Goal: Task Accomplishment & Management: Use online tool/utility

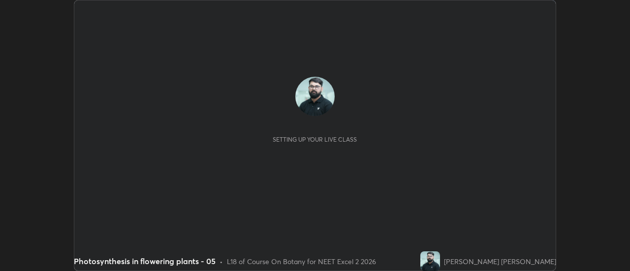
scroll to position [271, 630]
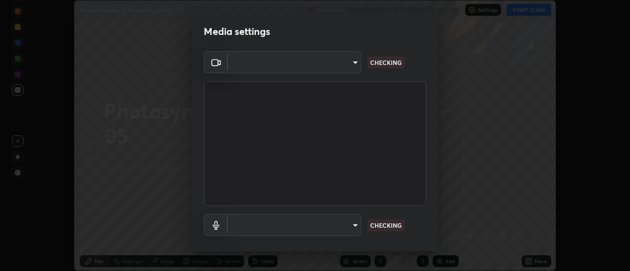
type input "a5cdc83613c3bae9a0318ea4cc03bb6affda8ba727544137782433a3cbd06d6b"
type input "default"
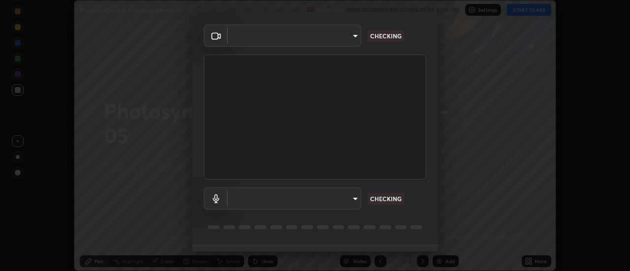
scroll to position [52, 0]
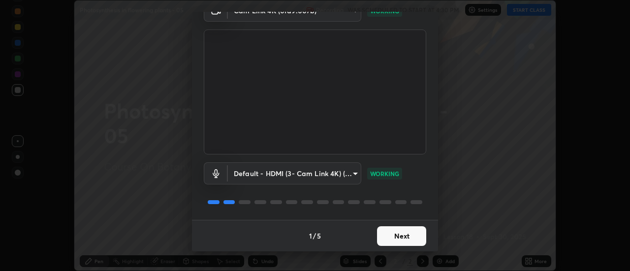
click at [398, 238] on button "Next" at bounding box center [401, 237] width 49 height 20
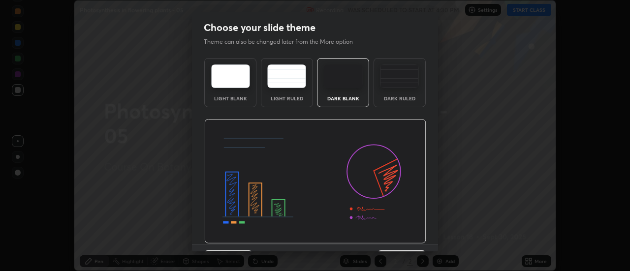
click at [400, 239] on img at bounding box center [315, 181] width 222 height 125
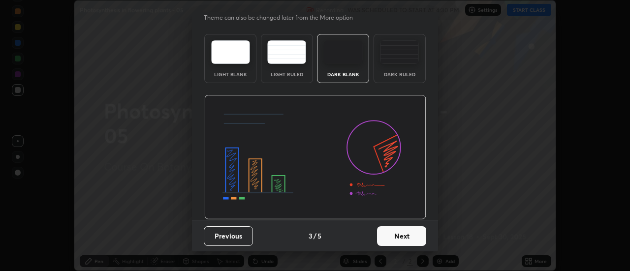
click at [399, 238] on button "Next" at bounding box center [401, 237] width 49 height 20
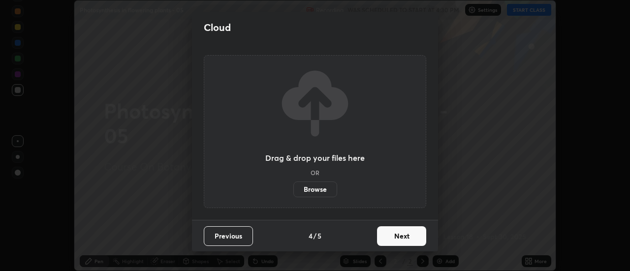
click at [400, 240] on button "Next" at bounding box center [401, 237] width 49 height 20
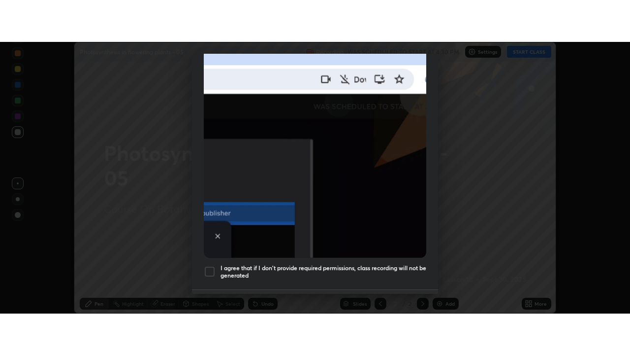
scroll to position [253, 0]
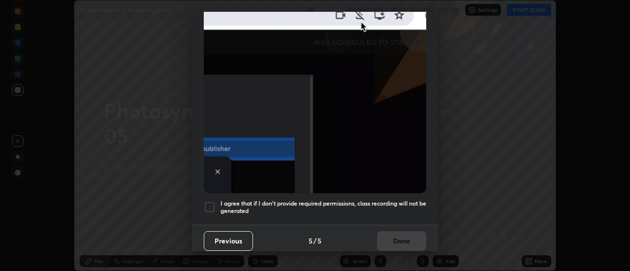
click at [400, 200] on h5 "I agree that if I don't provide required permissions, class recording will not …" at bounding box center [324, 207] width 206 height 15
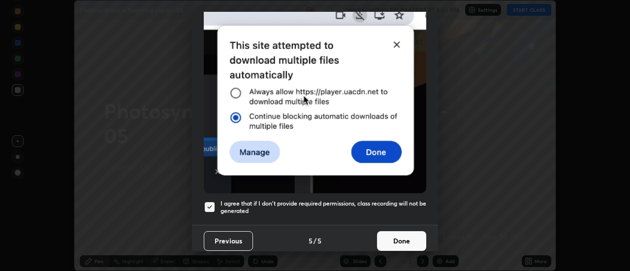
click at [403, 231] on button "Done" at bounding box center [401, 241] width 49 height 20
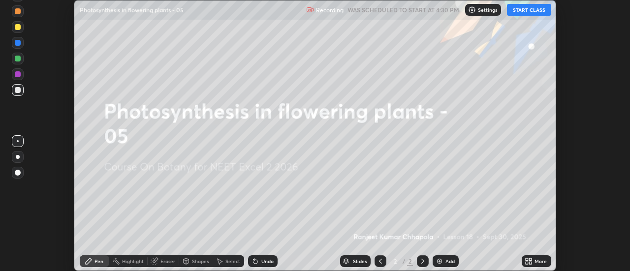
click at [527, 260] on icon at bounding box center [527, 260] width 2 height 2
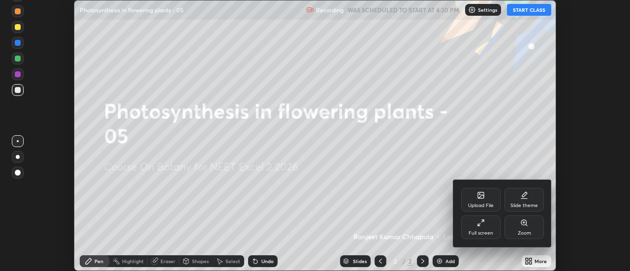
click at [492, 224] on div "Full screen" at bounding box center [480, 228] width 39 height 24
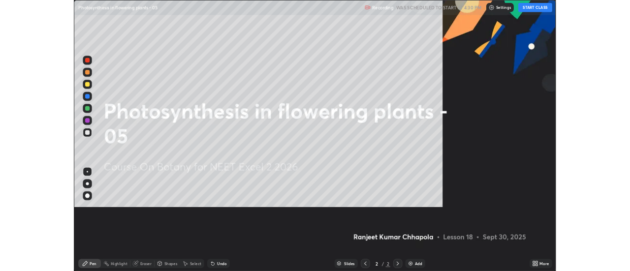
scroll to position [355, 630]
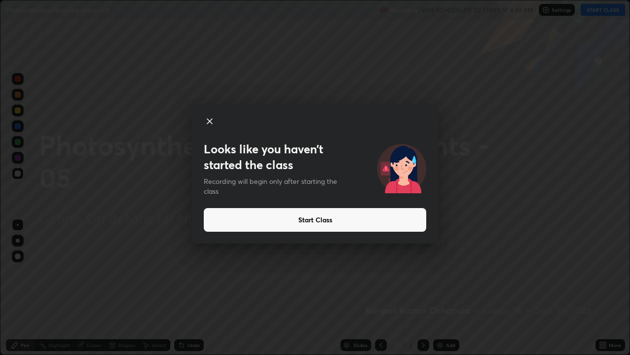
click at [282, 226] on button "Start Class" at bounding box center [315, 220] width 223 height 24
click at [290, 219] on button "Start Class" at bounding box center [315, 220] width 223 height 24
click at [294, 216] on button "Start Class" at bounding box center [315, 220] width 223 height 24
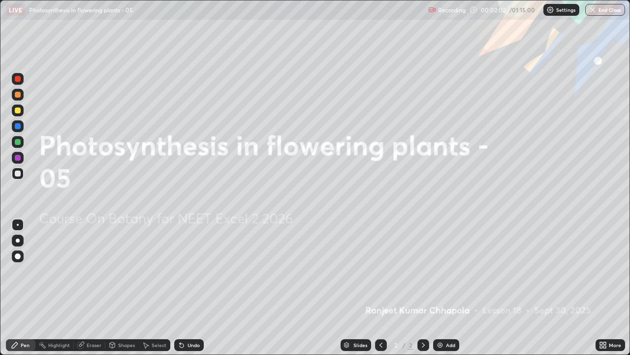
click at [604, 271] on icon at bounding box center [605, 343] width 2 height 2
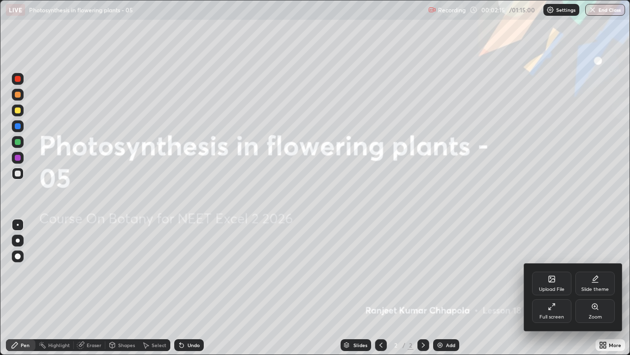
click at [556, 271] on div "Upload File" at bounding box center [551, 283] width 39 height 24
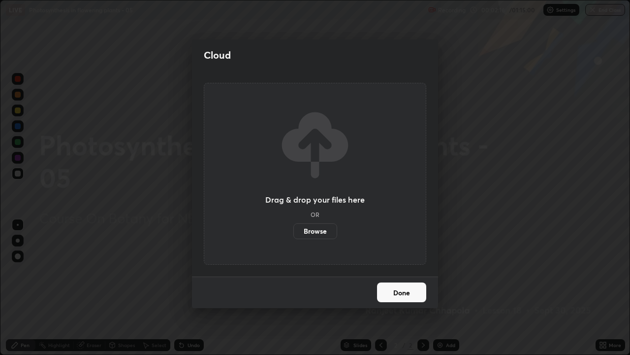
click at [317, 231] on label "Browse" at bounding box center [316, 231] width 44 height 16
click at [294, 231] on input "Browse" at bounding box center [294, 231] width 0 height 16
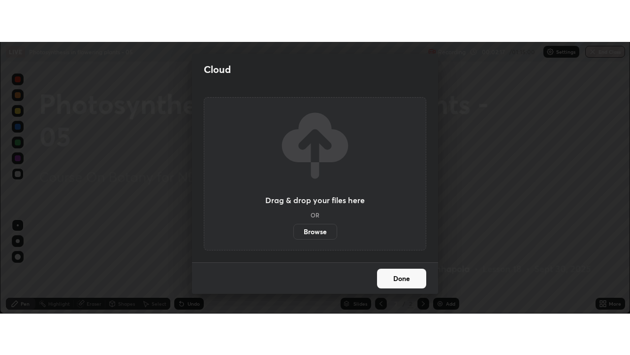
scroll to position [48976, 48617]
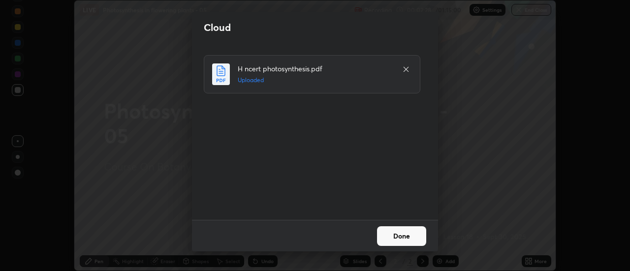
click at [405, 235] on button "Done" at bounding box center [401, 237] width 49 height 20
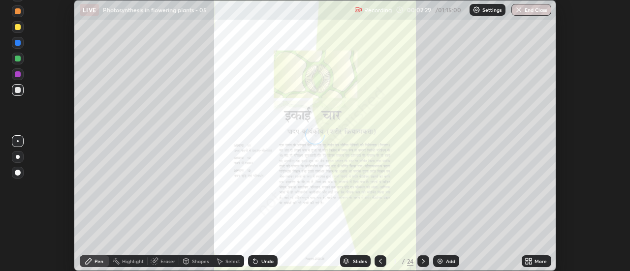
click at [531, 262] on icon at bounding box center [529, 262] width 8 height 8
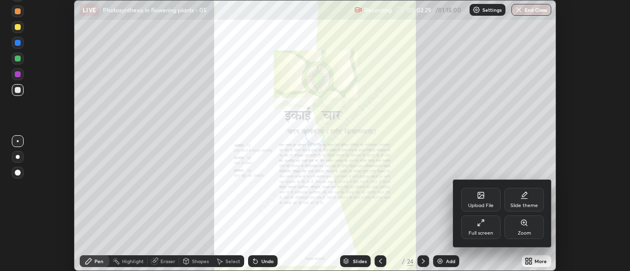
click at [487, 226] on div "Full screen" at bounding box center [480, 228] width 39 height 24
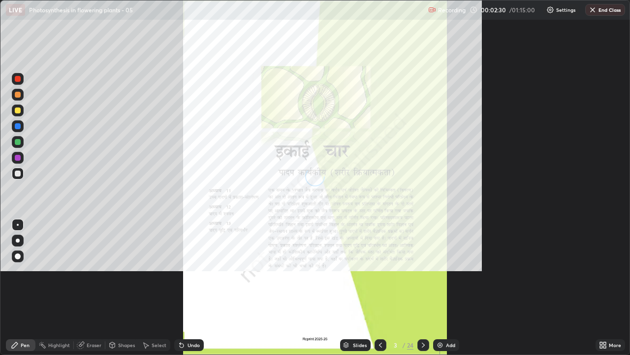
scroll to position [355, 630]
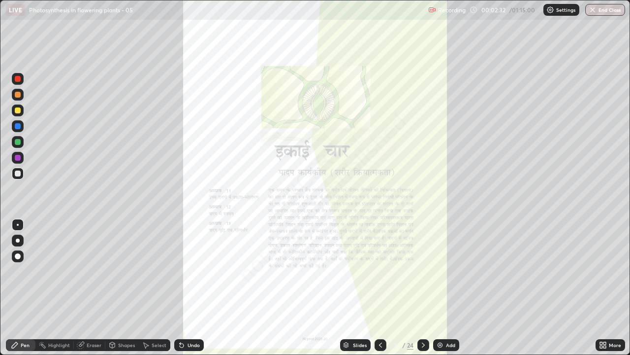
click at [360, 271] on div "Slides" at bounding box center [360, 344] width 14 height 5
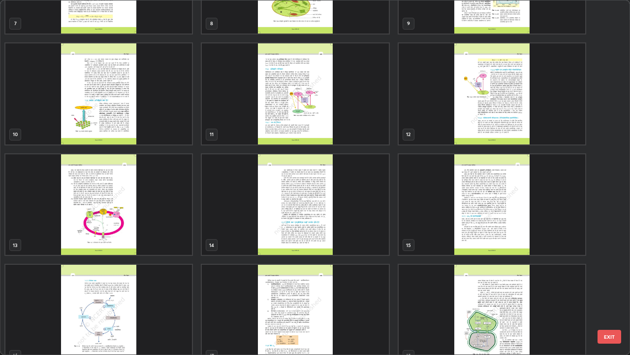
scroll to position [316, 0]
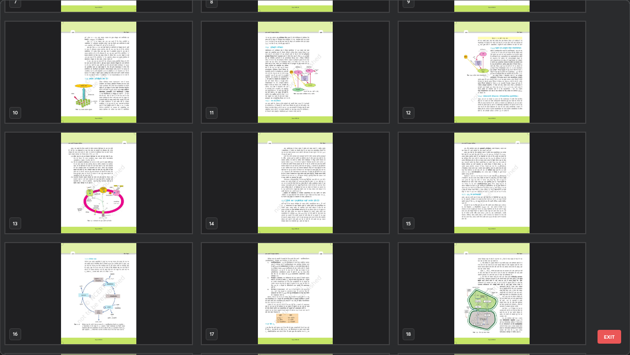
click at [433, 271] on img "grid" at bounding box center [492, 293] width 187 height 101
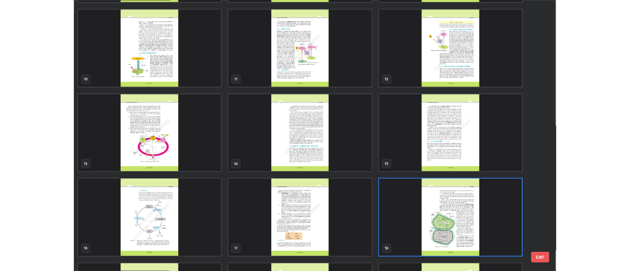
scroll to position [325, 0]
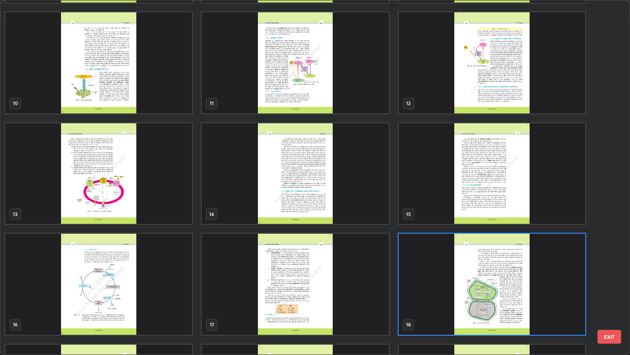
click at [499, 174] on img "grid" at bounding box center [492, 173] width 187 height 101
click at [500, 173] on img "grid" at bounding box center [492, 173] width 187 height 101
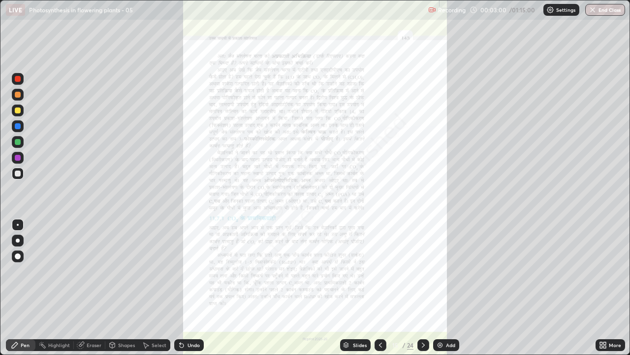
click at [424, 271] on icon at bounding box center [424, 345] width 8 height 8
click at [609, 271] on div "More" at bounding box center [615, 344] width 12 height 5
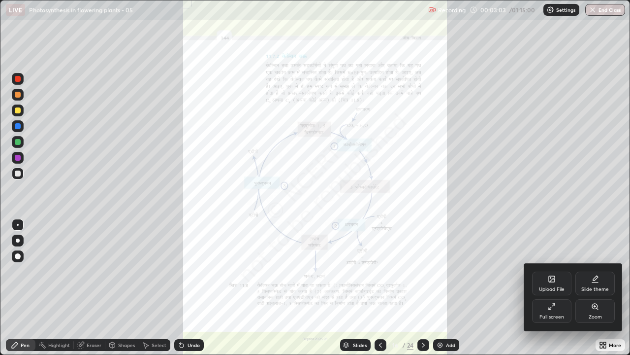
click at [594, 271] on icon at bounding box center [595, 306] width 8 height 8
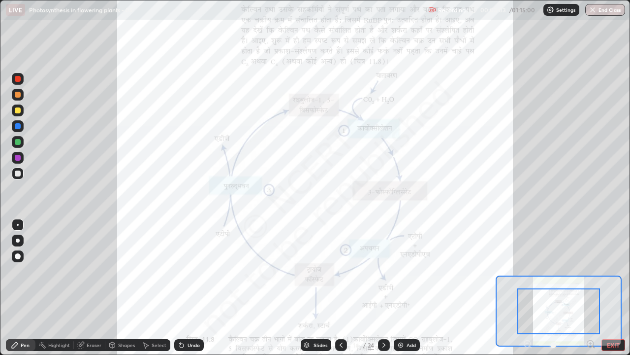
click at [589, 271] on icon at bounding box center [591, 344] width 10 height 10
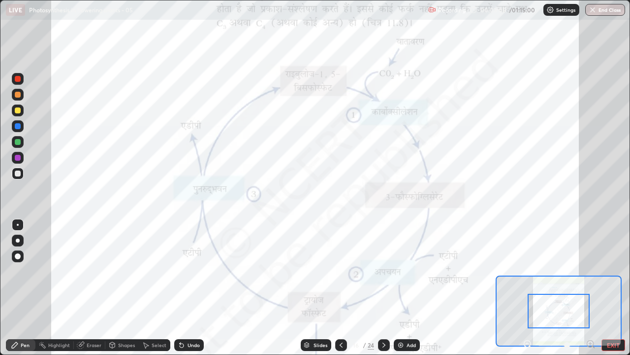
click at [576, 271] on div at bounding box center [559, 311] width 62 height 34
click at [528, 271] on icon at bounding box center [528, 344] width 10 height 10
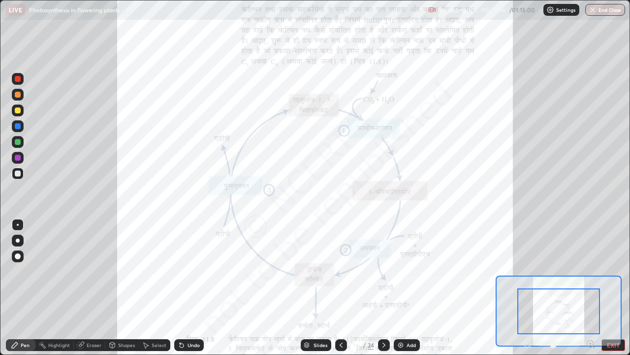
click at [18, 241] on div at bounding box center [18, 240] width 4 height 4
click at [19, 157] on div at bounding box center [18, 158] width 6 height 6
click at [18, 225] on div at bounding box center [18, 225] width 2 height 2
click at [188, 271] on div "Undo" at bounding box center [194, 344] width 12 height 5
click at [188, 271] on div "Undo" at bounding box center [189, 345] width 30 height 12
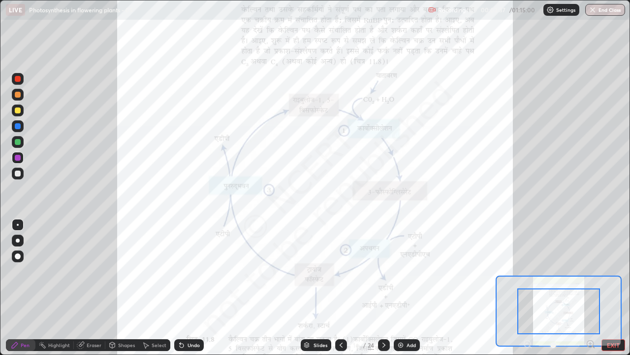
click at [180, 271] on icon at bounding box center [182, 345] width 4 height 4
click at [186, 271] on div "Undo" at bounding box center [189, 345] width 30 height 12
click at [180, 271] on icon at bounding box center [182, 345] width 4 height 4
click at [182, 271] on icon at bounding box center [182, 345] width 4 height 4
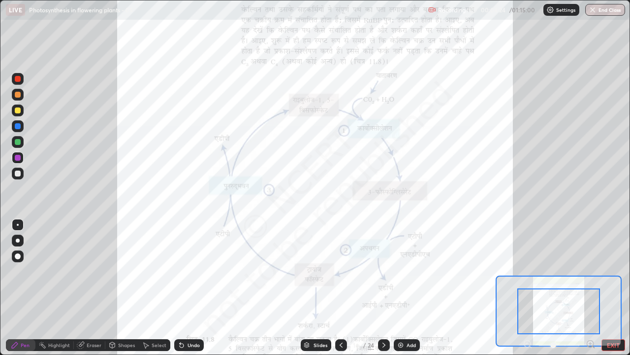
click at [182, 271] on icon at bounding box center [182, 345] width 4 height 4
click at [18, 109] on div at bounding box center [18, 110] width 6 height 6
click at [18, 138] on div at bounding box center [18, 142] width 12 height 12
click at [91, 271] on div "Eraser" at bounding box center [94, 344] width 15 height 5
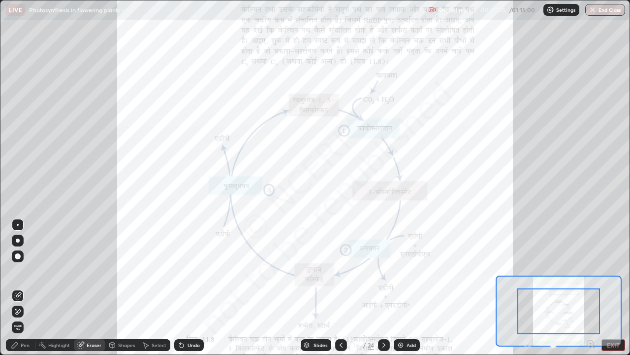
click at [180, 271] on icon at bounding box center [182, 345] width 4 height 4
click at [184, 271] on icon at bounding box center [182, 345] width 8 height 8
click at [180, 271] on icon at bounding box center [180, 342] width 1 height 1
click at [180, 271] on icon at bounding box center [182, 345] width 4 height 4
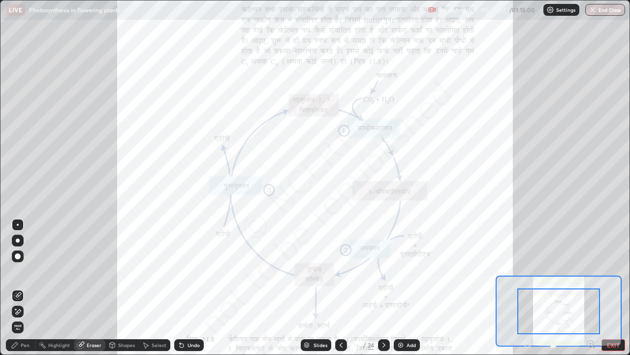
click at [51, 271] on div "Highlight" at bounding box center [59, 344] width 22 height 5
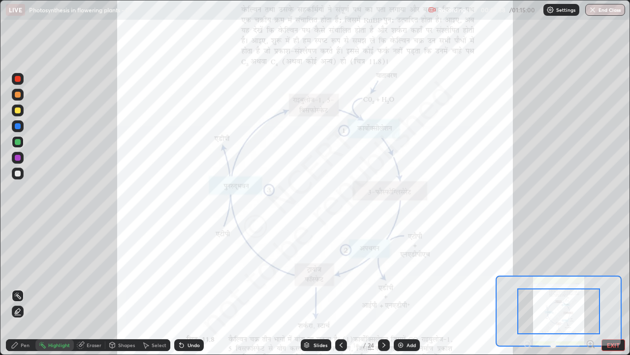
click at [20, 271] on div "Pen" at bounding box center [21, 345] width 30 height 12
click at [335, 271] on div at bounding box center [341, 345] width 12 height 12
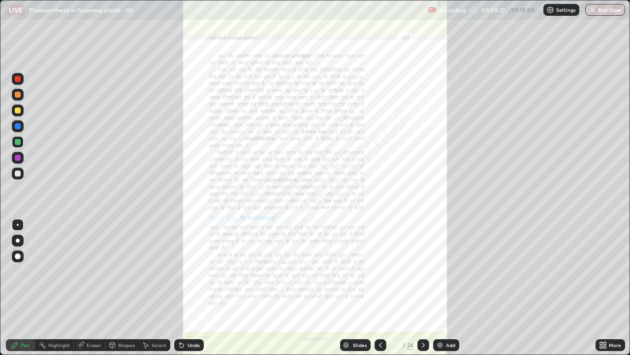
click at [605, 271] on icon at bounding box center [605, 343] width 2 height 2
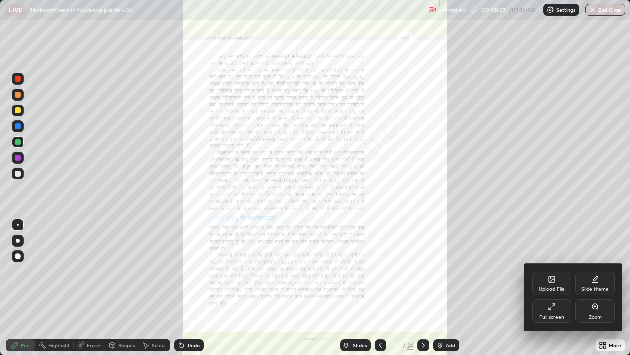
click at [598, 271] on icon at bounding box center [594, 305] width 5 height 5
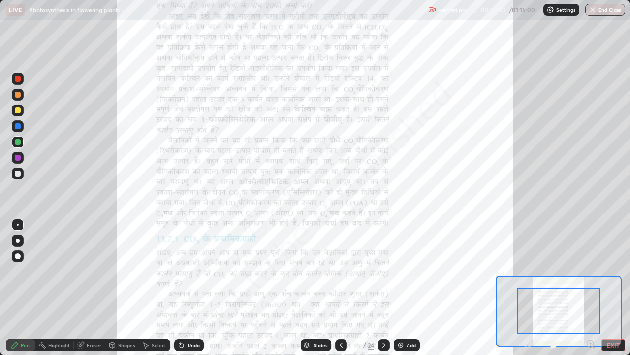
click at [589, 271] on icon at bounding box center [590, 343] width 2 height 0
click at [590, 271] on icon at bounding box center [590, 343] width 2 height 0
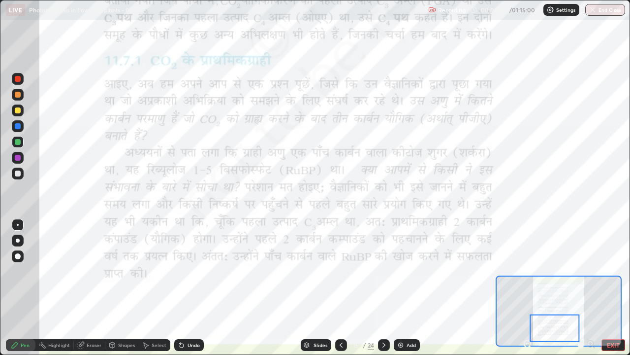
click at [185, 271] on div "Undo" at bounding box center [189, 345] width 30 height 12
click at [383, 271] on icon at bounding box center [384, 345] width 8 height 8
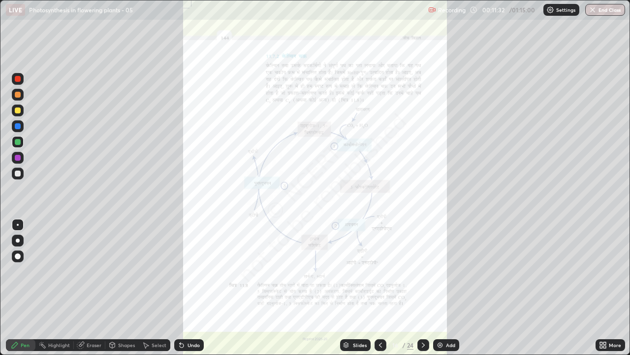
click at [380, 271] on icon at bounding box center [381, 345] width 8 height 8
click at [605, 271] on icon at bounding box center [605, 343] width 2 height 2
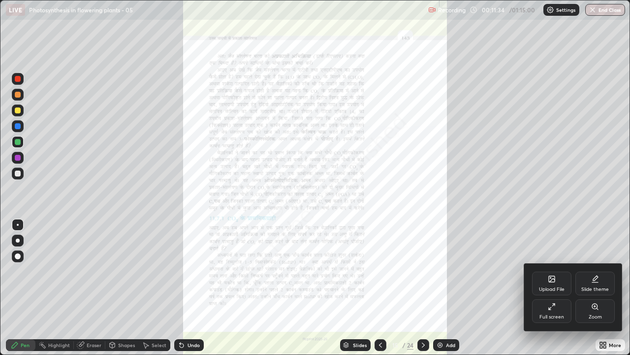
click at [597, 271] on div "Zoom" at bounding box center [595, 311] width 39 height 24
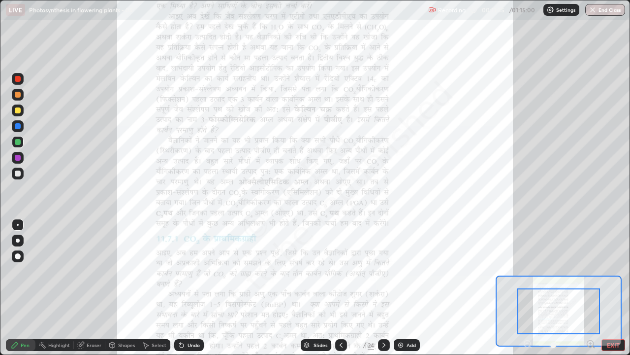
click at [590, 271] on icon at bounding box center [590, 343] width 2 height 0
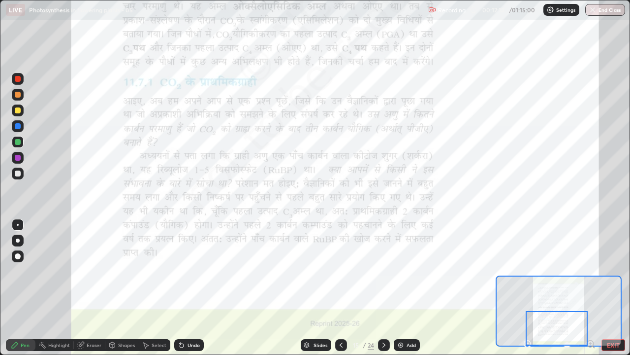
click at [387, 271] on div at bounding box center [384, 345] width 12 height 12
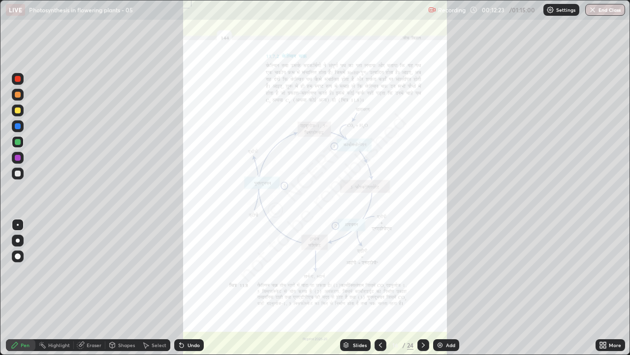
click at [605, 271] on icon at bounding box center [605, 346] width 2 height 2
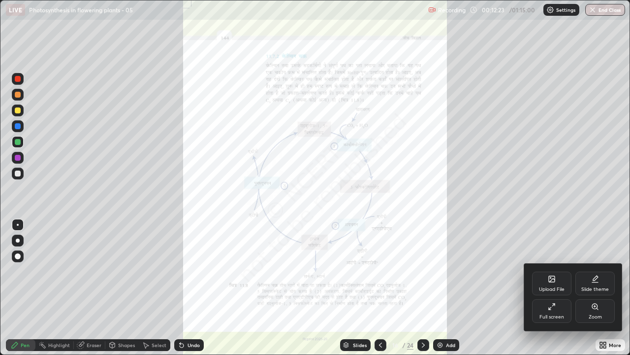
click at [595, 271] on div "Zoom" at bounding box center [595, 316] width 13 height 5
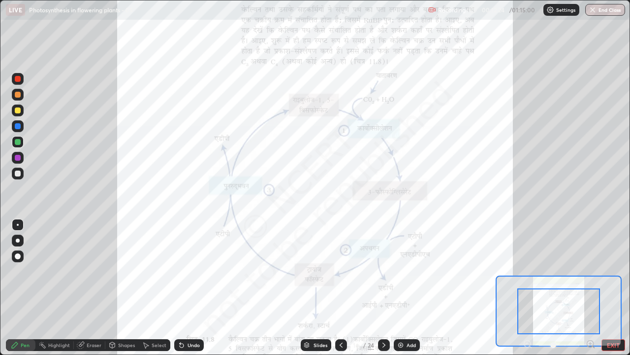
click at [591, 271] on icon at bounding box center [591, 344] width 10 height 10
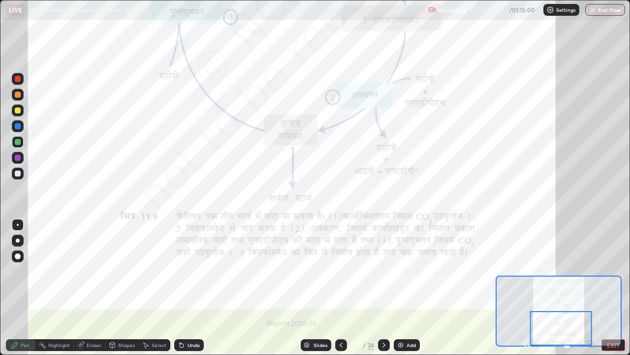
click at [383, 271] on icon at bounding box center [384, 345] width 8 height 8
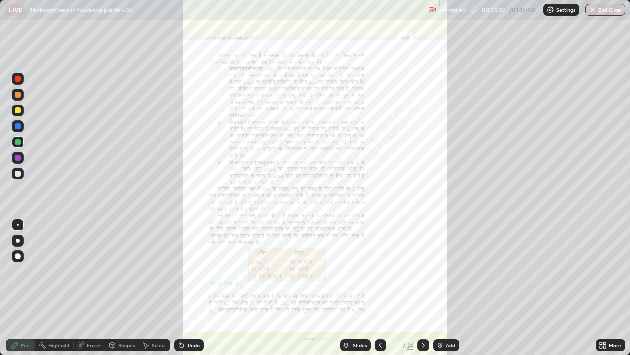
click at [426, 271] on div at bounding box center [424, 345] width 12 height 12
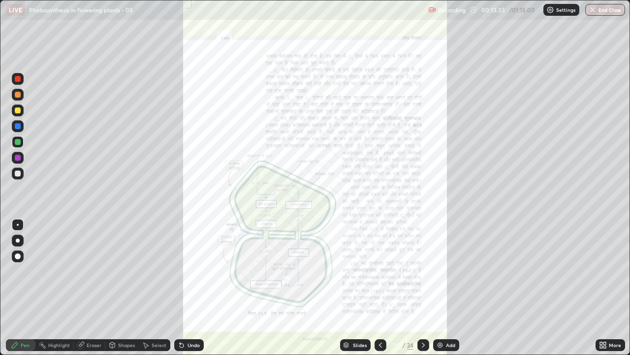
click at [380, 271] on icon at bounding box center [381, 345] width 8 height 8
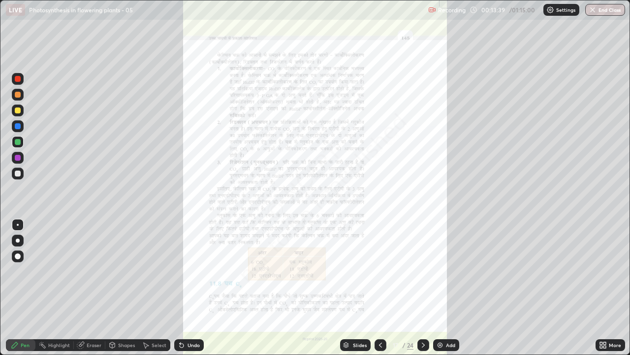
click at [601, 271] on icon at bounding box center [601, 343] width 2 height 2
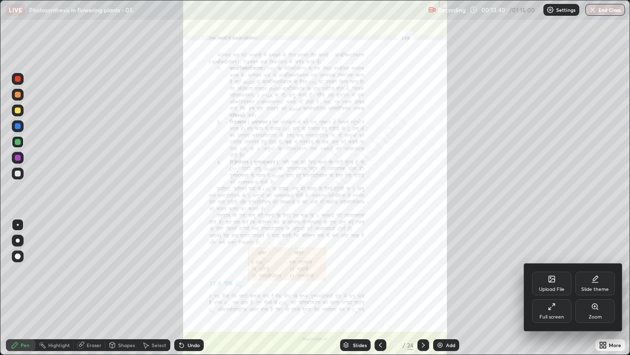
click at [599, 271] on div "Zoom" at bounding box center [595, 316] width 13 height 5
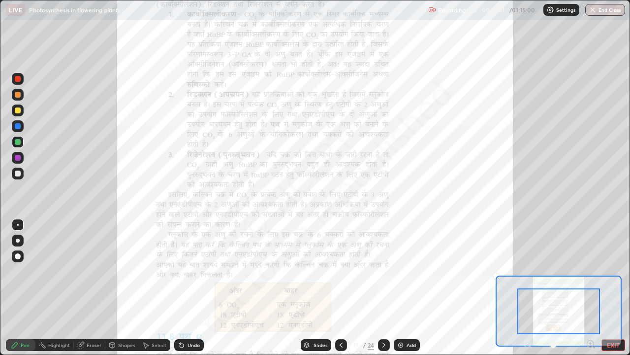
click at [591, 271] on icon at bounding box center [590, 343] width 2 height 0
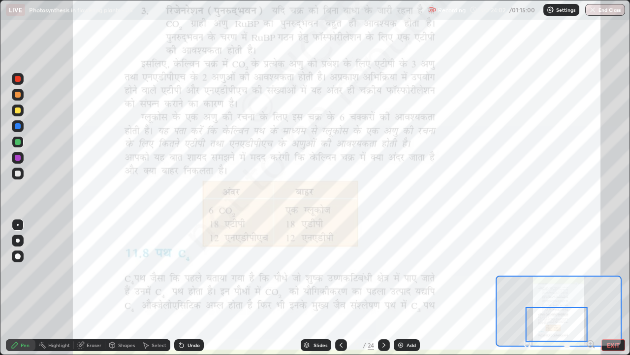
click at [382, 271] on icon at bounding box center [384, 345] width 8 height 8
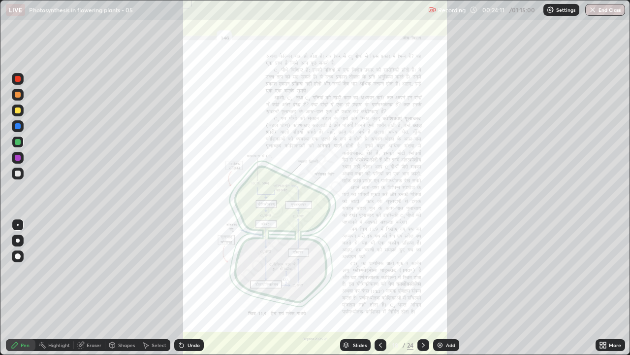
click at [601, 271] on icon at bounding box center [601, 346] width 2 height 2
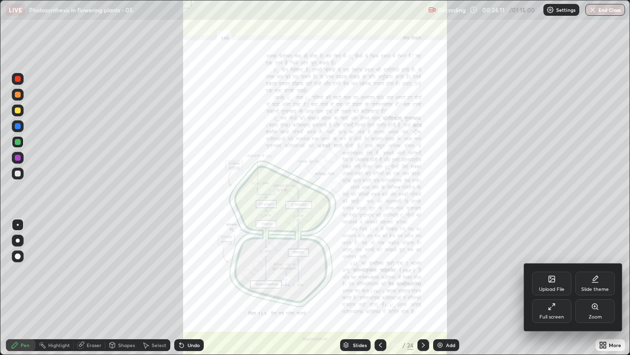
click at [589, 271] on div "Zoom" at bounding box center [595, 316] width 13 height 5
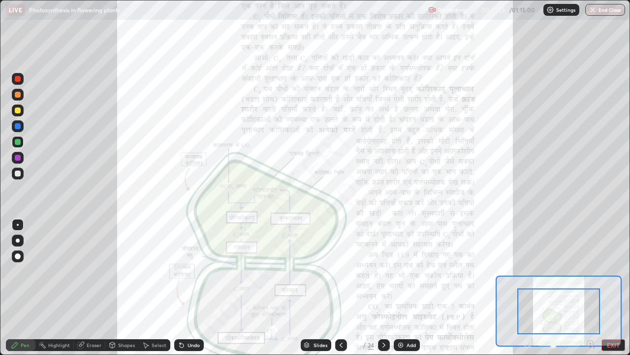
click at [590, 271] on icon at bounding box center [590, 343] width 2 height 0
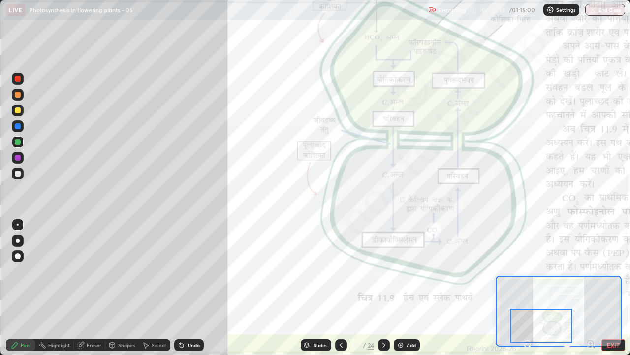
click at [19, 79] on div at bounding box center [18, 79] width 6 height 6
click at [180, 271] on icon at bounding box center [182, 345] width 4 height 4
click at [15, 141] on div at bounding box center [18, 142] width 6 height 6
click at [16, 125] on div at bounding box center [18, 126] width 6 height 6
click at [610, 271] on button "EXIT" at bounding box center [614, 345] width 24 height 12
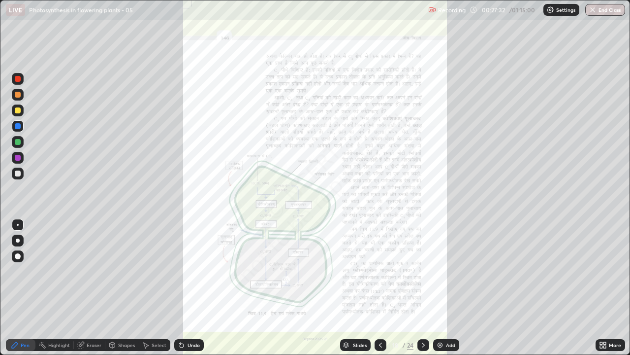
click at [605, 271] on icon at bounding box center [605, 346] width 2 height 2
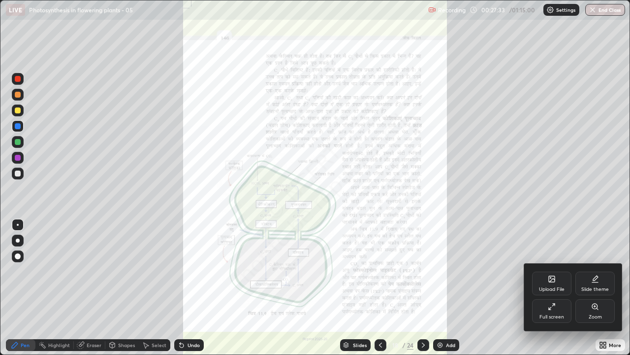
click at [561, 271] on div "Full screen" at bounding box center [552, 316] width 25 height 5
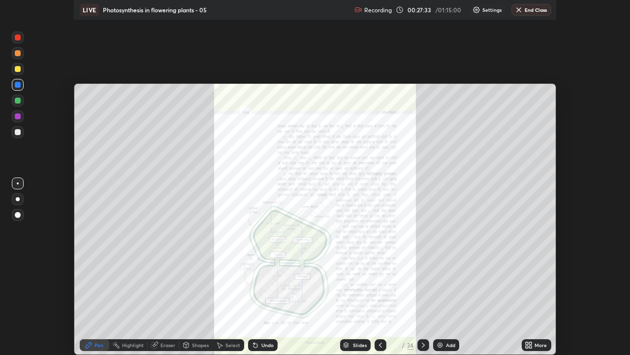
scroll to position [48976, 48617]
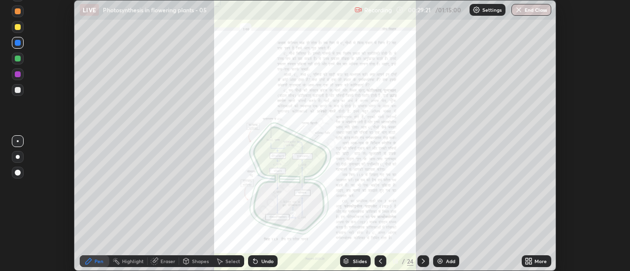
click at [529, 263] on icon at bounding box center [529, 262] width 8 height 8
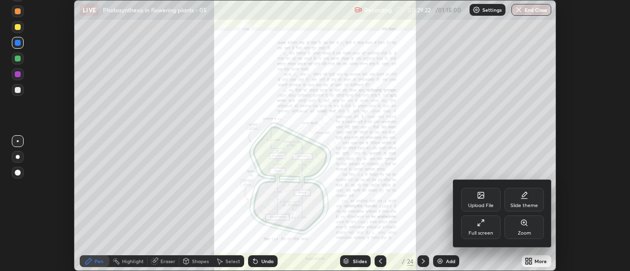
click at [517, 229] on div "Zoom" at bounding box center [524, 228] width 39 height 24
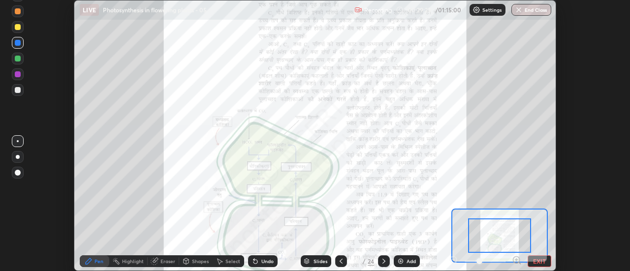
click at [535, 265] on button "EXIT" at bounding box center [540, 262] width 24 height 12
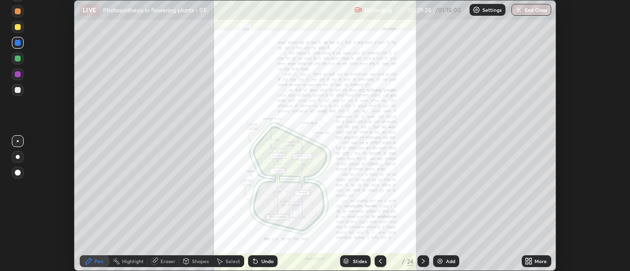
click at [528, 261] on icon at bounding box center [529, 262] width 8 height 8
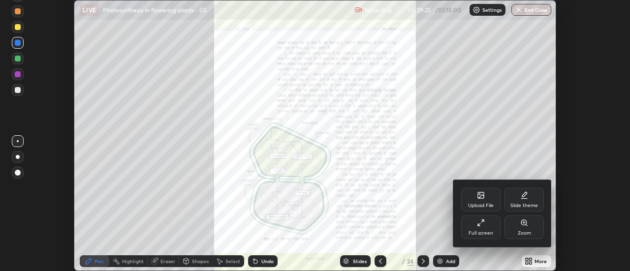
click at [489, 229] on div "Full screen" at bounding box center [480, 228] width 39 height 24
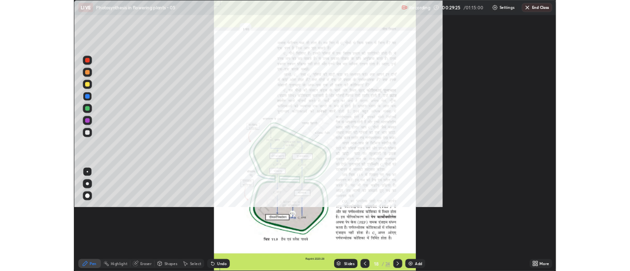
scroll to position [355, 630]
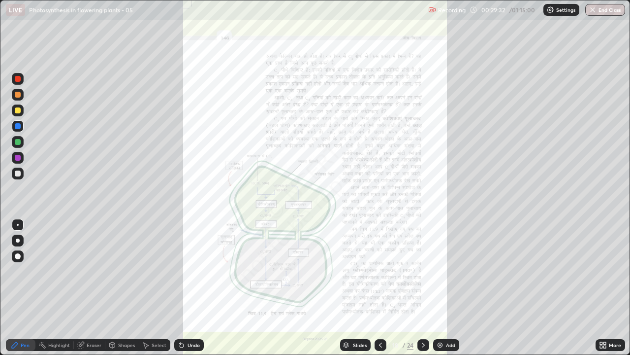
click at [604, 271] on icon at bounding box center [605, 343] width 2 height 2
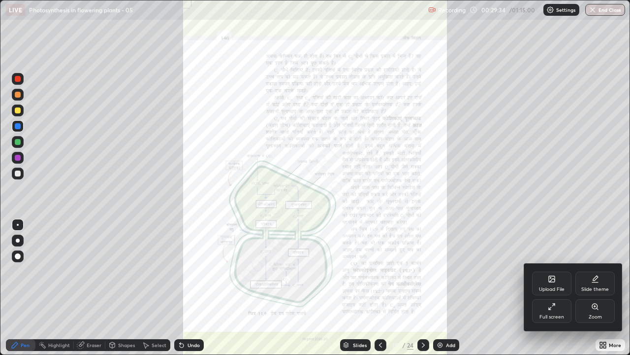
click at [593, 271] on div "Zoom" at bounding box center [595, 311] width 39 height 24
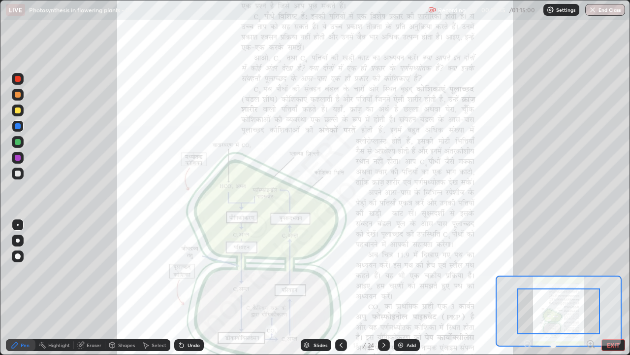
click at [590, 271] on icon at bounding box center [591, 344] width 10 height 10
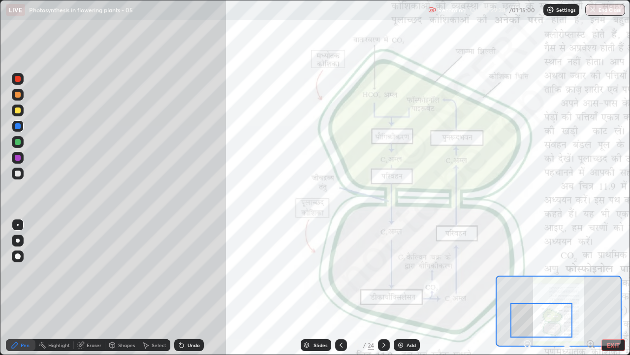
click at [21, 141] on div at bounding box center [18, 142] width 12 height 12
click at [56, 271] on div "Highlight" at bounding box center [59, 344] width 22 height 5
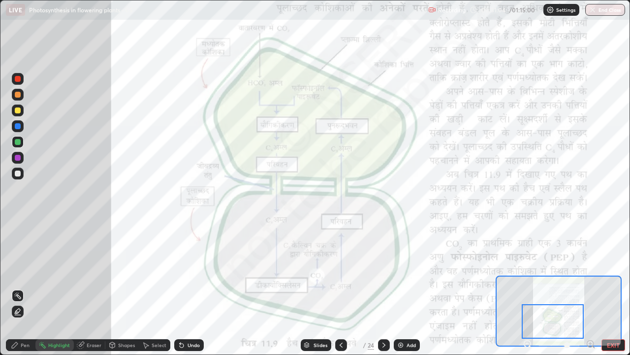
click at [22, 271] on div "Pen" at bounding box center [25, 344] width 9 height 5
click at [15, 76] on div at bounding box center [18, 79] width 6 height 6
click at [381, 271] on div at bounding box center [384, 345] width 12 height 20
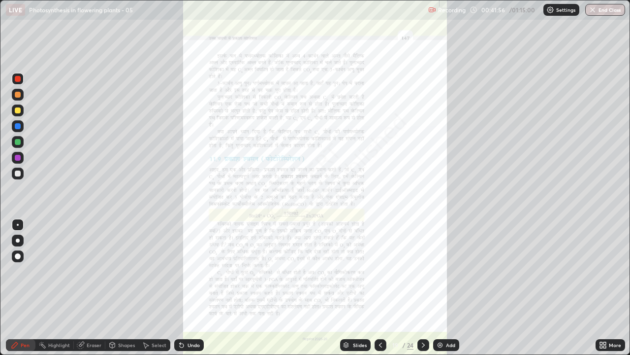
click at [380, 271] on icon at bounding box center [381, 345] width 8 height 8
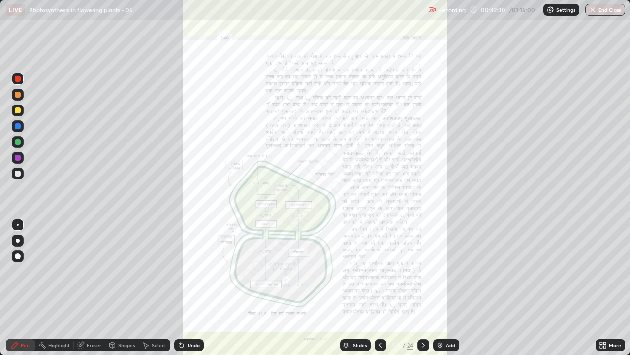
click at [605, 271] on icon at bounding box center [605, 346] width 2 height 2
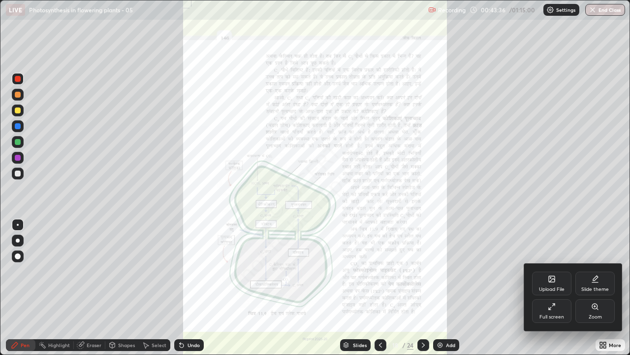
click at [606, 271] on div at bounding box center [315, 177] width 630 height 355
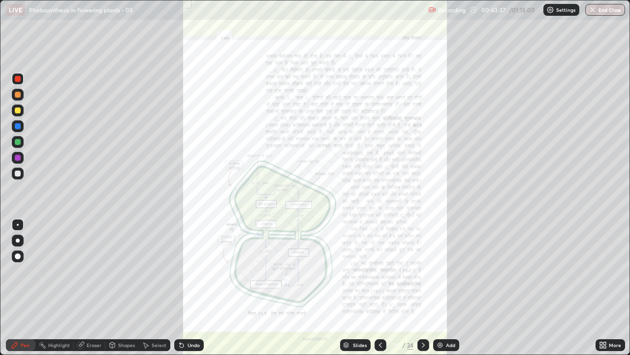
click at [602, 271] on icon at bounding box center [603, 345] width 8 height 8
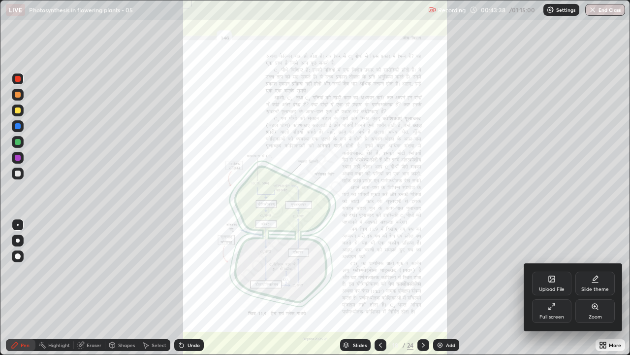
click at [599, 271] on div "Zoom" at bounding box center [595, 311] width 39 height 24
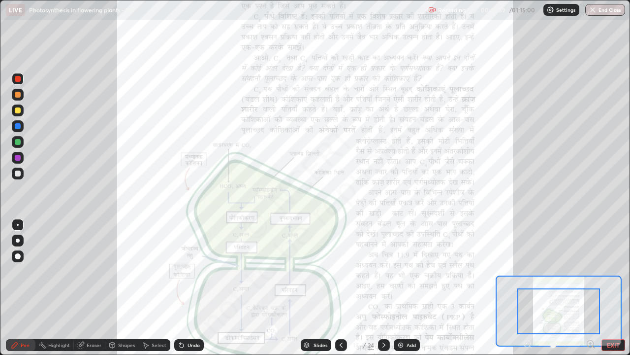
click at [590, 271] on icon at bounding box center [590, 343] width 2 height 0
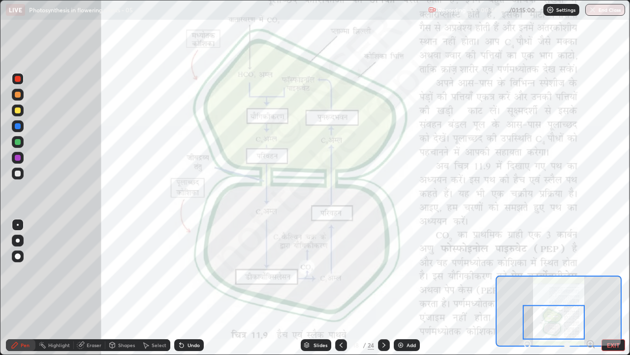
click at [341, 271] on icon at bounding box center [341, 345] width 8 height 8
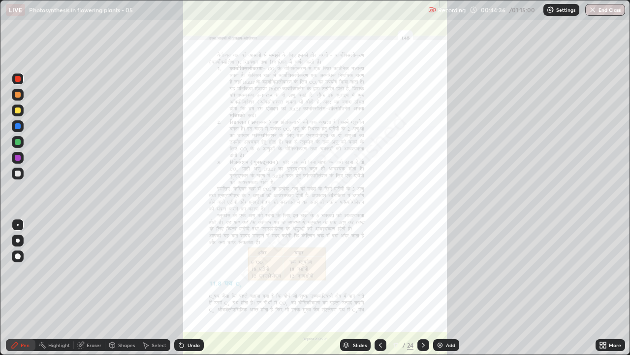
click at [611, 271] on div "More" at bounding box center [615, 344] width 12 height 5
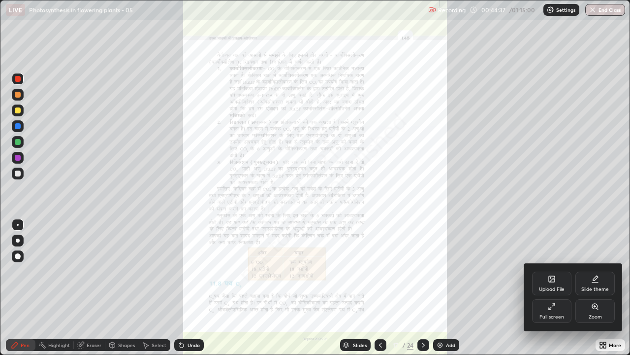
click at [597, 271] on div "Zoom" at bounding box center [595, 311] width 39 height 24
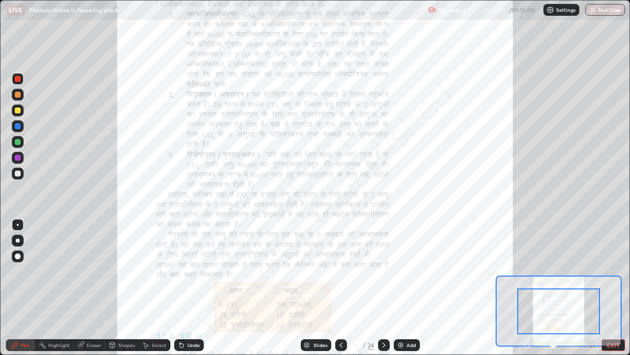
click at [590, 271] on icon at bounding box center [590, 343] width 2 height 0
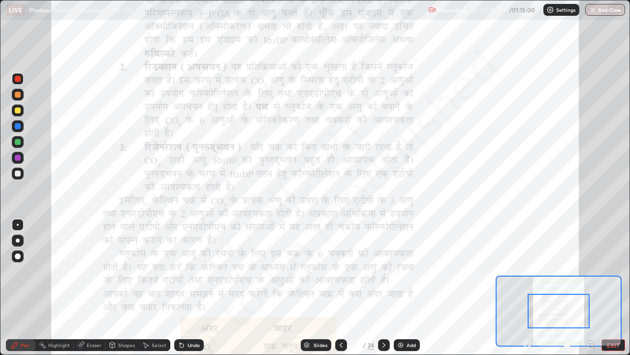
click at [590, 271] on icon at bounding box center [590, 343] width 2 height 0
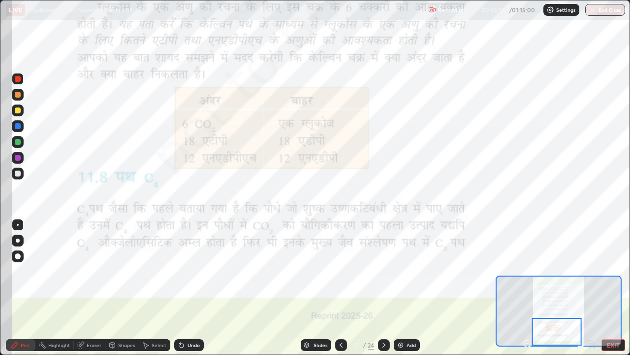
click at [385, 271] on icon at bounding box center [384, 345] width 8 height 8
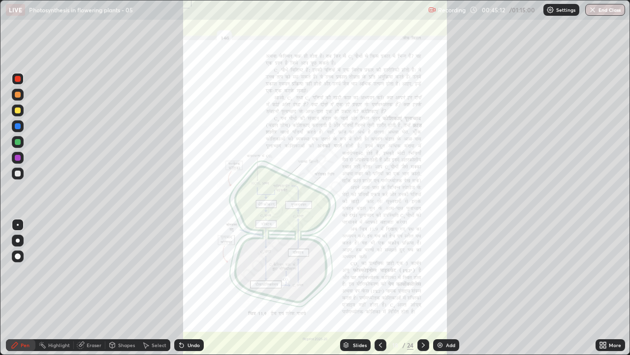
click at [605, 271] on icon at bounding box center [605, 346] width 2 height 2
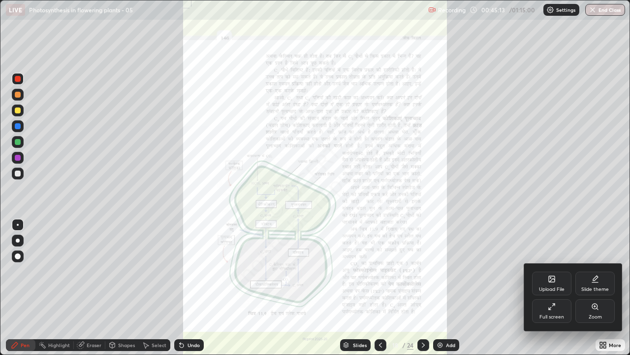
click at [593, 271] on div "Zoom" at bounding box center [595, 311] width 39 height 24
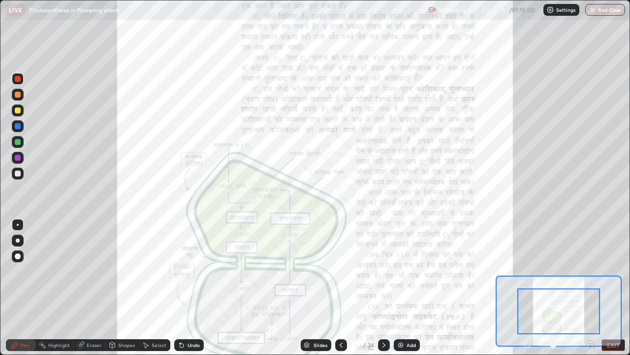
click at [590, 271] on icon at bounding box center [590, 343] width 2 height 0
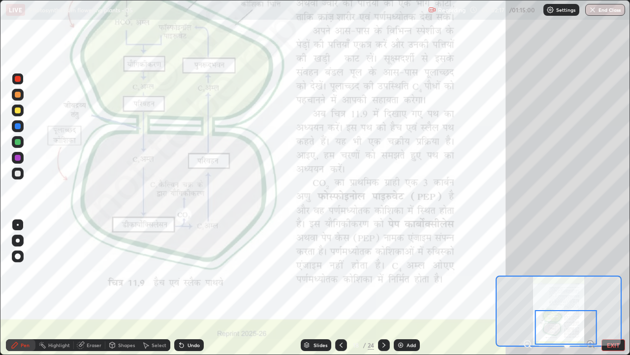
click at [385, 271] on icon at bounding box center [384, 345] width 8 height 8
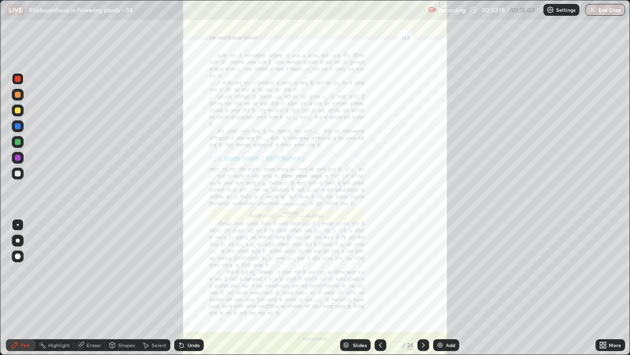
click at [602, 271] on icon at bounding box center [601, 346] width 2 height 2
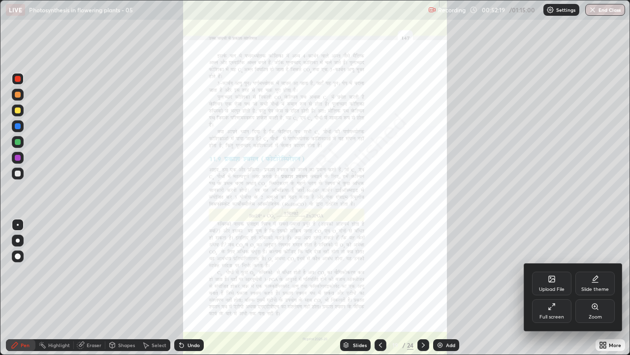
click at [598, 271] on icon at bounding box center [595, 306] width 8 height 8
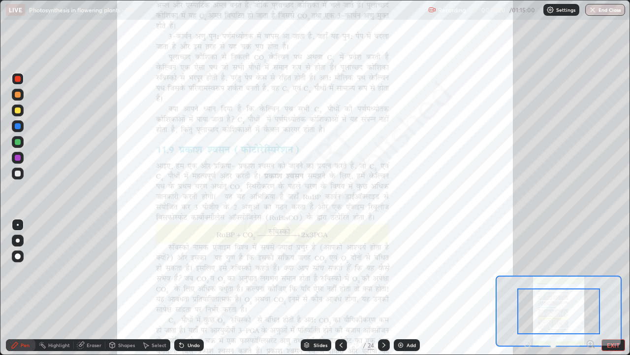
click at [589, 271] on icon at bounding box center [590, 343] width 2 height 0
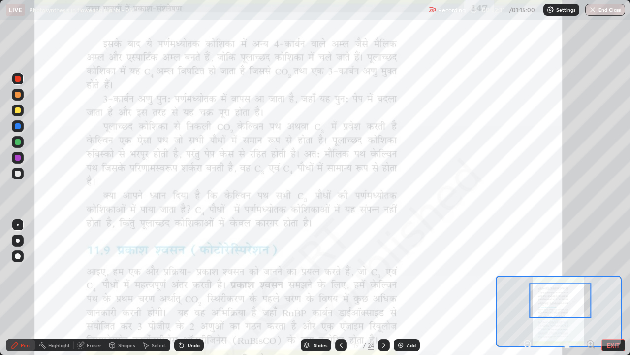
click at [191, 271] on div "Undo" at bounding box center [194, 344] width 12 height 5
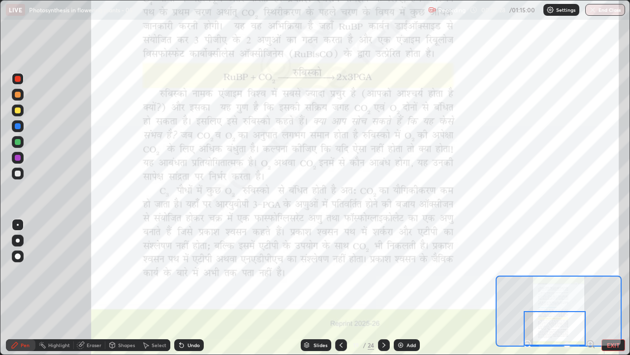
click at [380, 271] on icon at bounding box center [384, 345] width 8 height 8
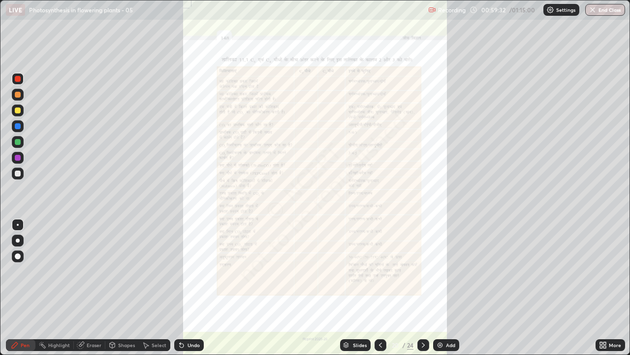
click at [602, 271] on icon at bounding box center [601, 346] width 2 height 2
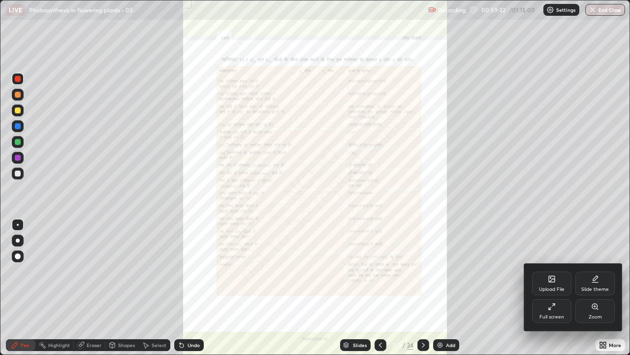
click at [594, 271] on div "Zoom" at bounding box center [595, 311] width 39 height 24
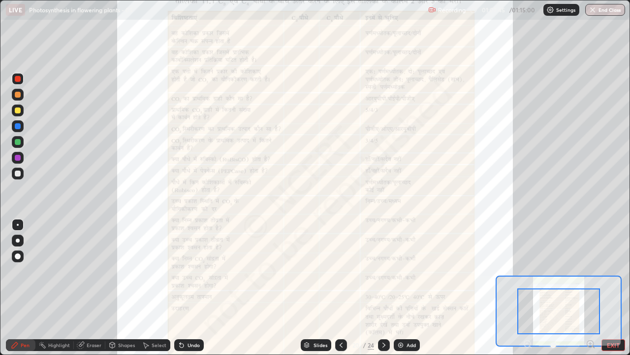
click at [185, 271] on div "Undo" at bounding box center [189, 345] width 30 height 12
click at [184, 271] on div "Undo" at bounding box center [189, 345] width 30 height 12
click at [188, 271] on div "Undo" at bounding box center [194, 344] width 12 height 5
click at [184, 271] on div "Undo" at bounding box center [189, 345] width 30 height 12
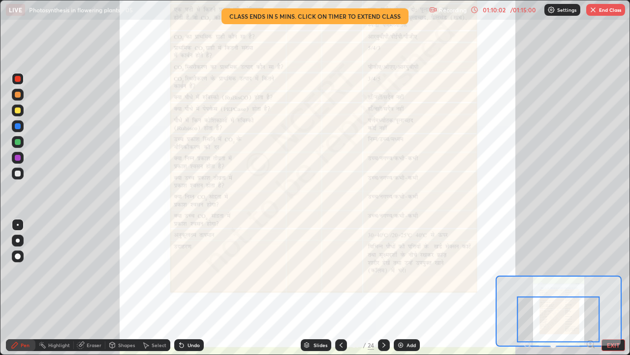
click at [152, 271] on div "Select" at bounding box center [159, 344] width 15 height 5
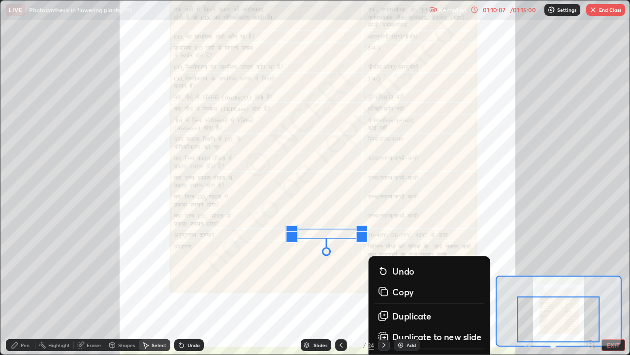
click at [185, 271] on div "Undo" at bounding box center [189, 345] width 30 height 12
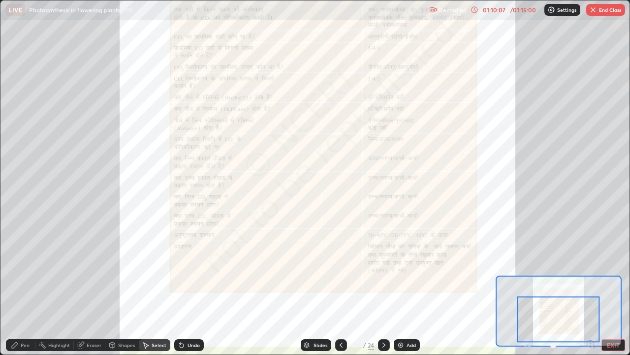
click at [187, 271] on div "Undo" at bounding box center [189, 345] width 30 height 12
click at [189, 271] on div "Undo" at bounding box center [189, 345] width 30 height 12
click at [190, 271] on div "Undo" at bounding box center [194, 344] width 12 height 5
click at [189, 271] on div "Undo" at bounding box center [194, 344] width 12 height 5
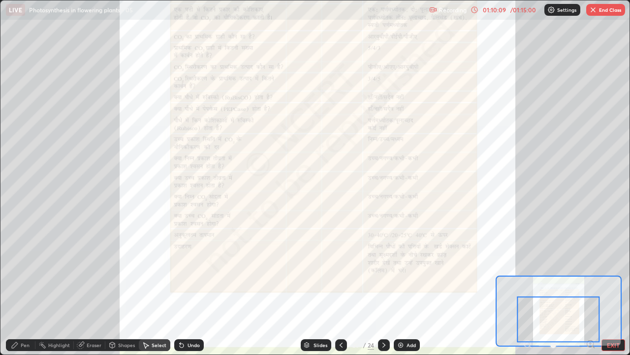
click at [188, 271] on div "Undo" at bounding box center [194, 344] width 12 height 5
click at [189, 271] on div "Undo" at bounding box center [194, 344] width 12 height 5
click at [188, 271] on div "Undo" at bounding box center [194, 344] width 12 height 5
click at [190, 271] on div "Undo" at bounding box center [194, 344] width 12 height 5
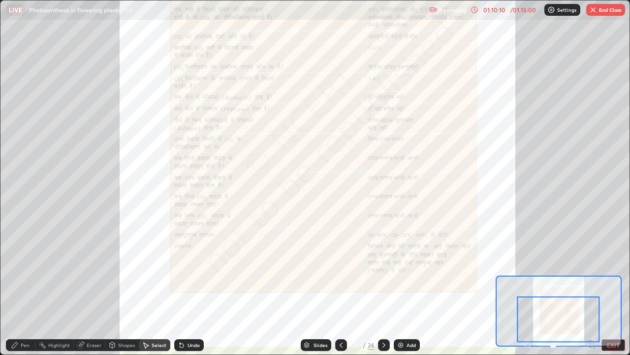
click at [188, 271] on div "Undo" at bounding box center [194, 344] width 12 height 5
click at [187, 271] on div "Undo" at bounding box center [189, 345] width 30 height 12
click at [30, 271] on div "Pen" at bounding box center [21, 345] width 30 height 12
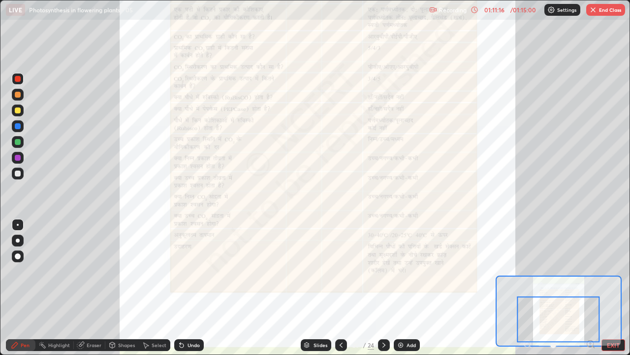
click at [610, 271] on button "EXIT" at bounding box center [614, 345] width 24 height 12
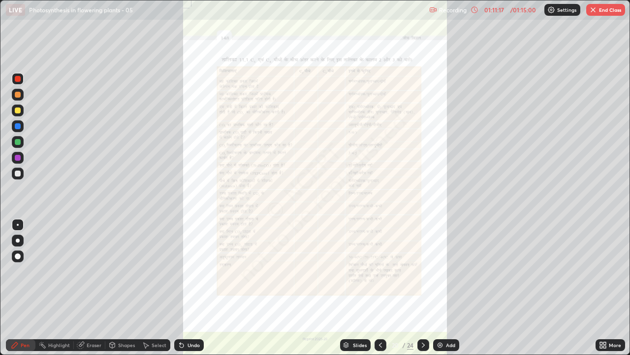
click at [602, 271] on icon at bounding box center [603, 345] width 8 height 8
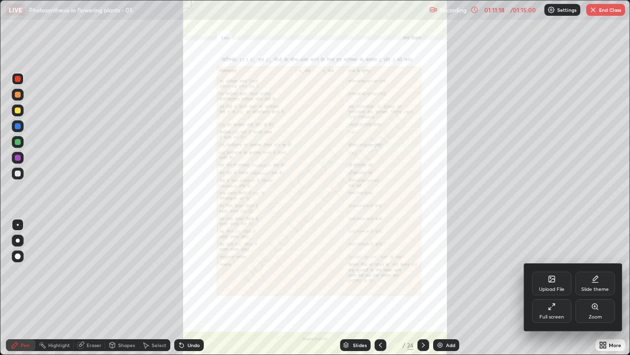
click at [563, 271] on div "Full screen" at bounding box center [552, 316] width 25 height 5
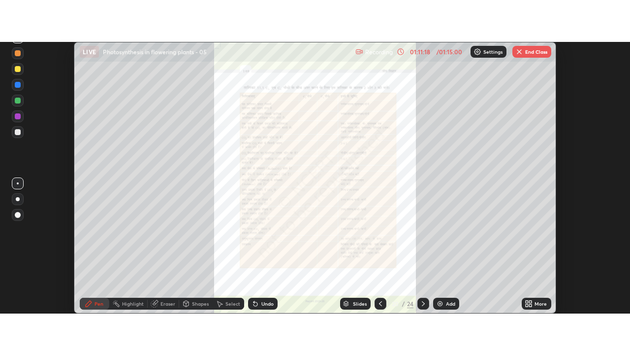
scroll to position [48976, 48617]
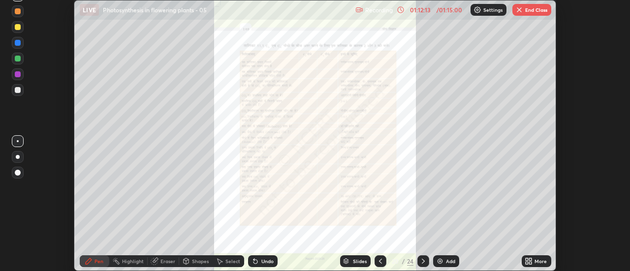
click at [533, 262] on div "More" at bounding box center [537, 262] width 30 height 12
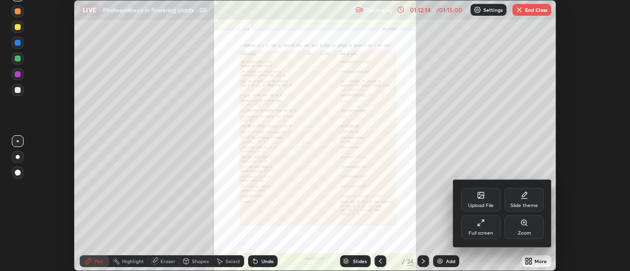
click at [490, 229] on div "Full screen" at bounding box center [480, 228] width 39 height 24
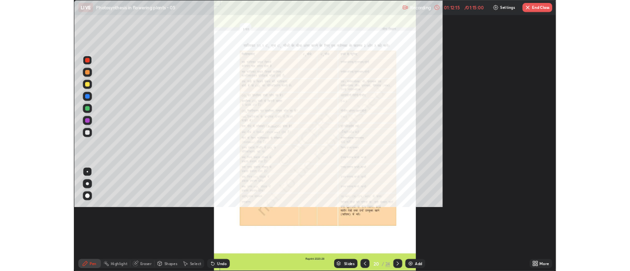
scroll to position [355, 630]
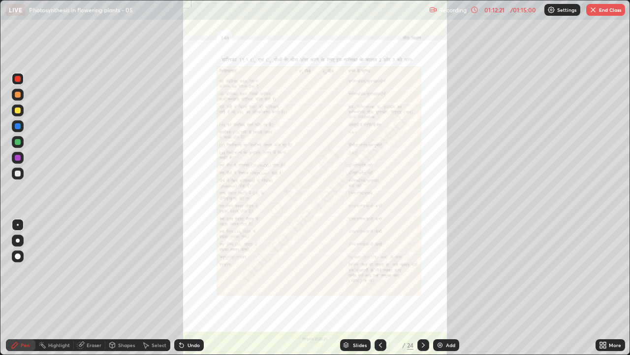
click at [91, 271] on div "Eraser" at bounding box center [94, 344] width 15 height 5
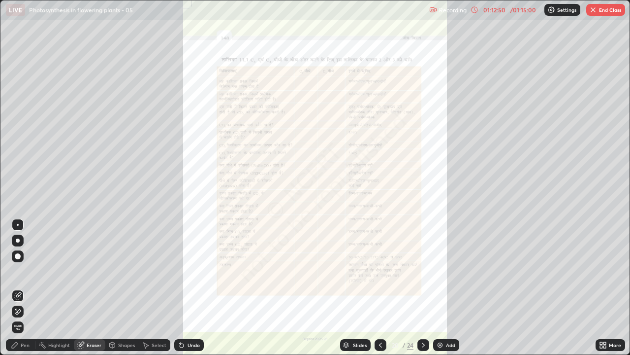
click at [428, 271] on div at bounding box center [424, 345] width 12 height 20
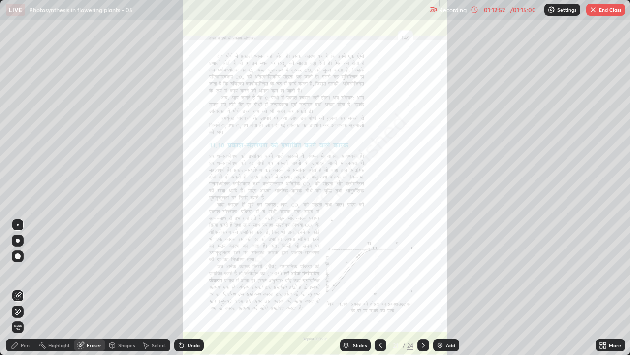
click at [423, 271] on icon at bounding box center [423, 344] width 3 height 5
click at [423, 271] on icon at bounding box center [424, 345] width 8 height 8
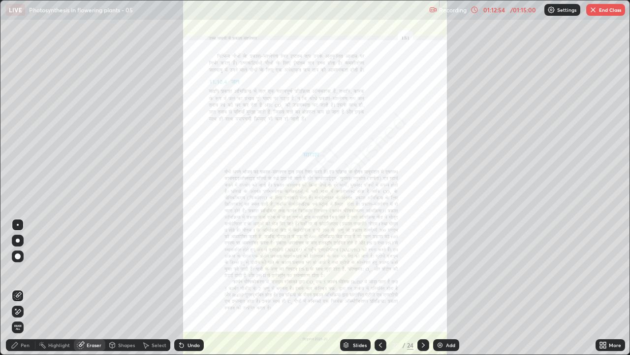
click at [422, 271] on icon at bounding box center [424, 345] width 8 height 8
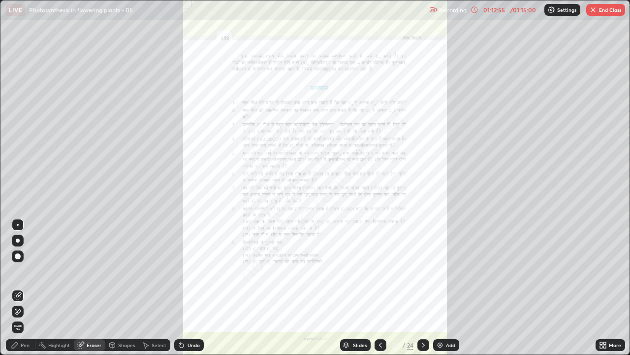
click at [379, 271] on icon at bounding box center [381, 345] width 8 height 8
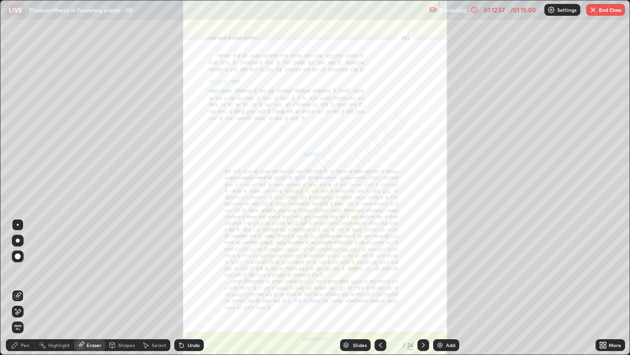
click at [377, 271] on icon at bounding box center [381, 345] width 8 height 8
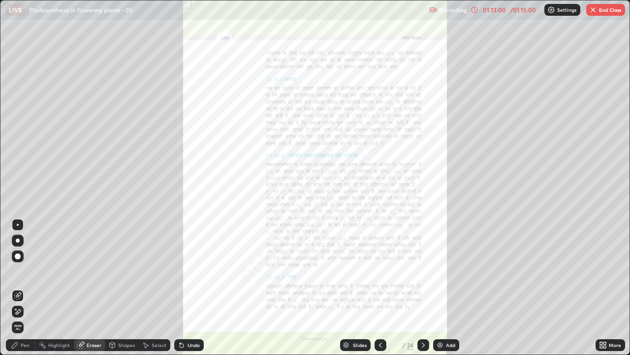
click at [613, 10] on button "End Class" at bounding box center [606, 10] width 39 height 12
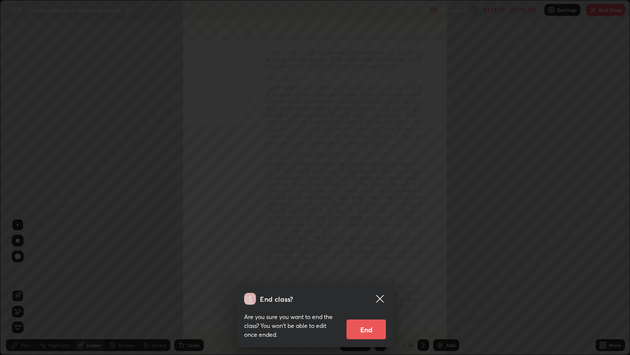
click at [372, 271] on button "End" at bounding box center [366, 329] width 39 height 20
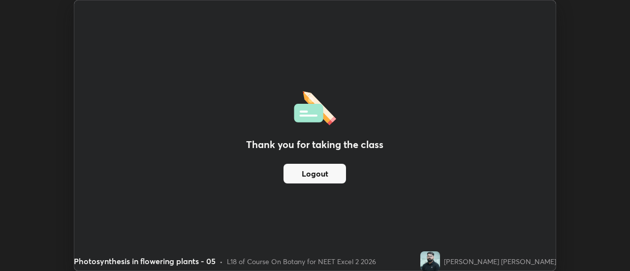
scroll to position [48976, 48617]
